Goal: Check status: Check status

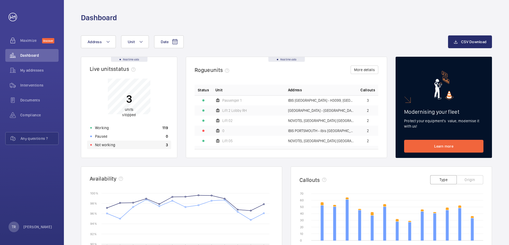
click at [106, 145] on p "Not working" at bounding box center [105, 144] width 20 height 5
